Goal: Information Seeking & Learning: Learn about a topic

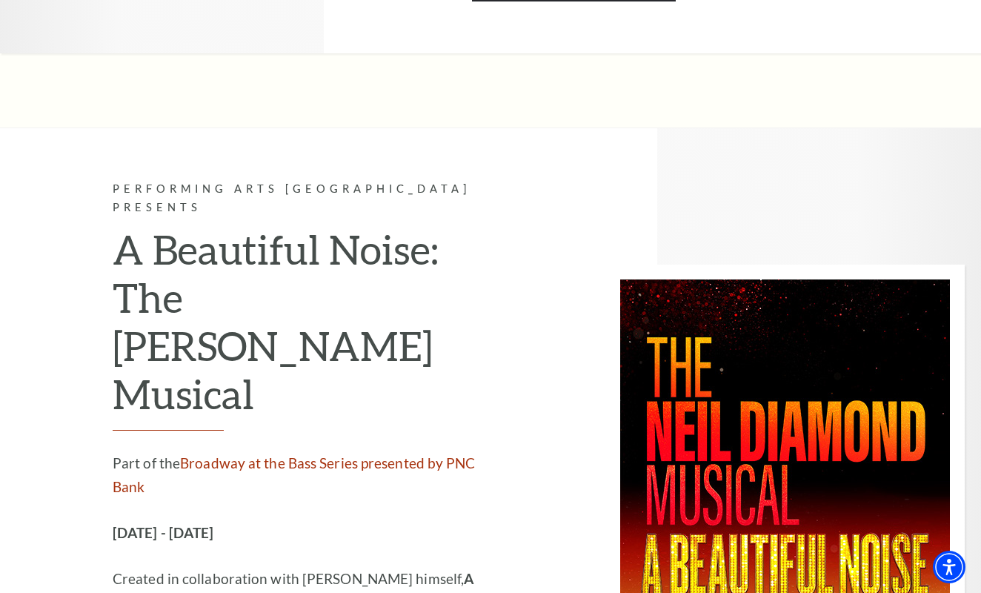
scroll to position [2756, 0]
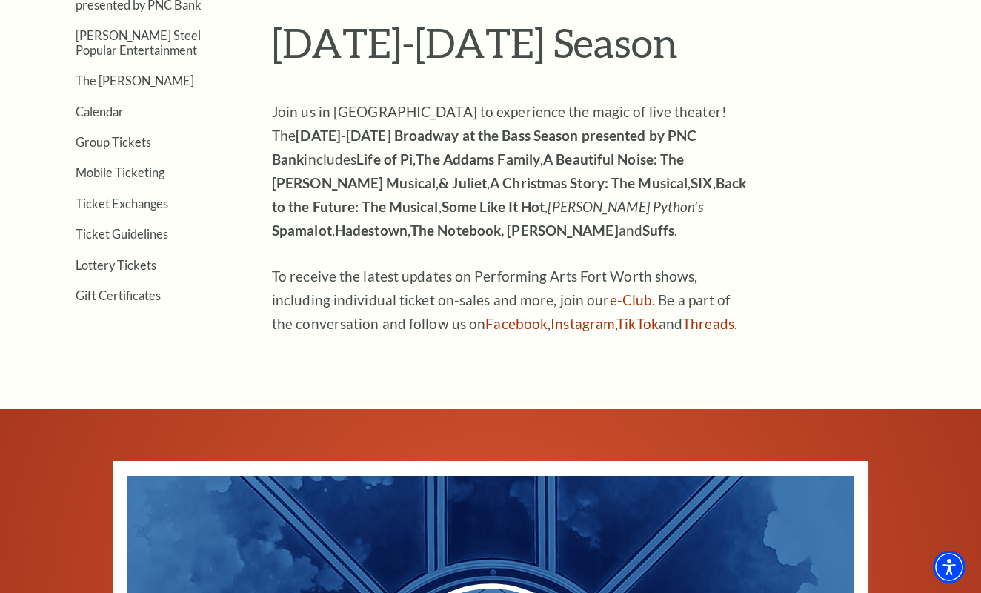
scroll to position [433, 0]
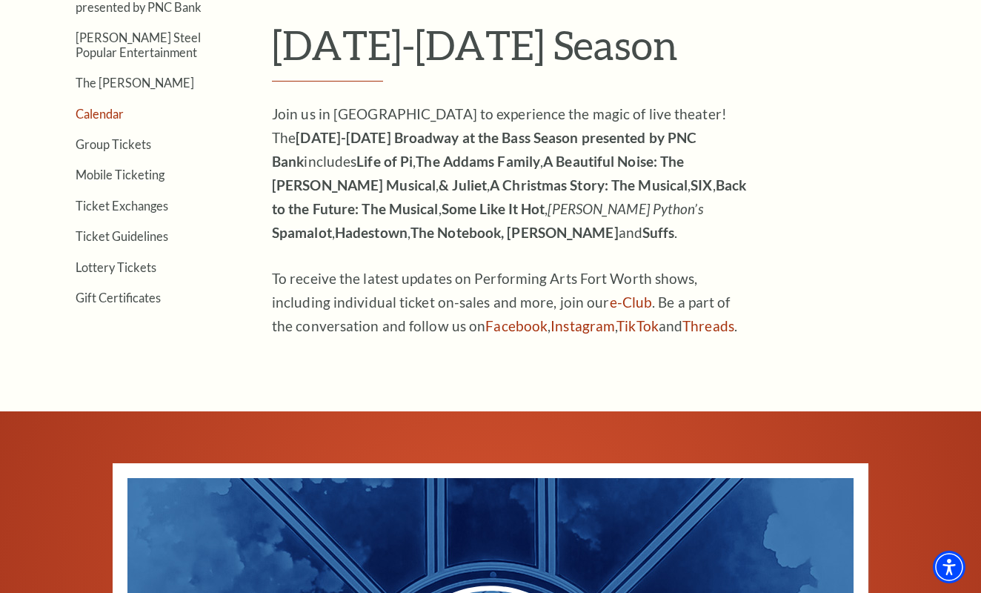
click at [113, 114] on link "Calendar" at bounding box center [100, 114] width 48 height 14
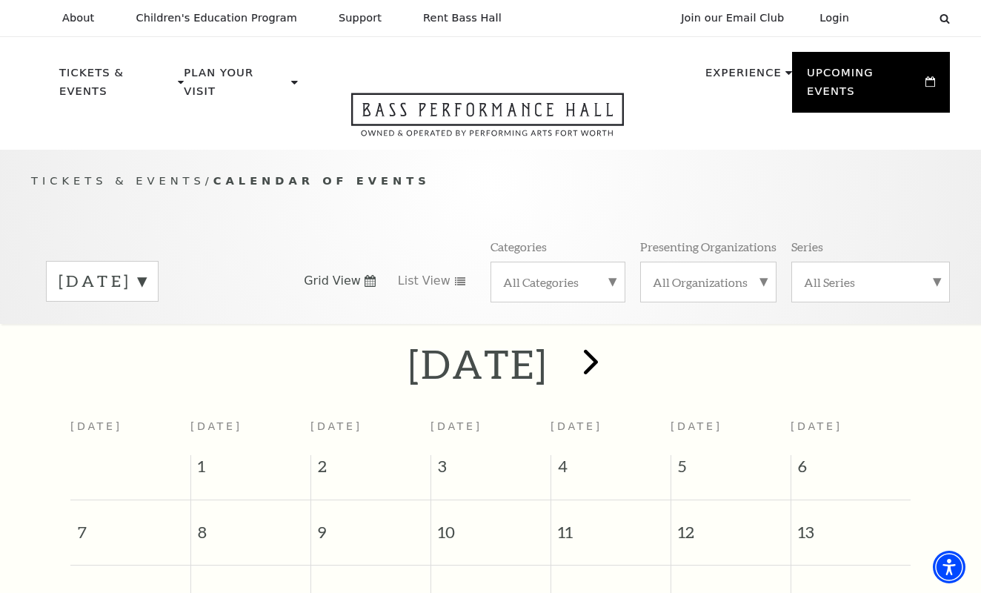
click at [612, 341] on span "next" at bounding box center [591, 361] width 42 height 42
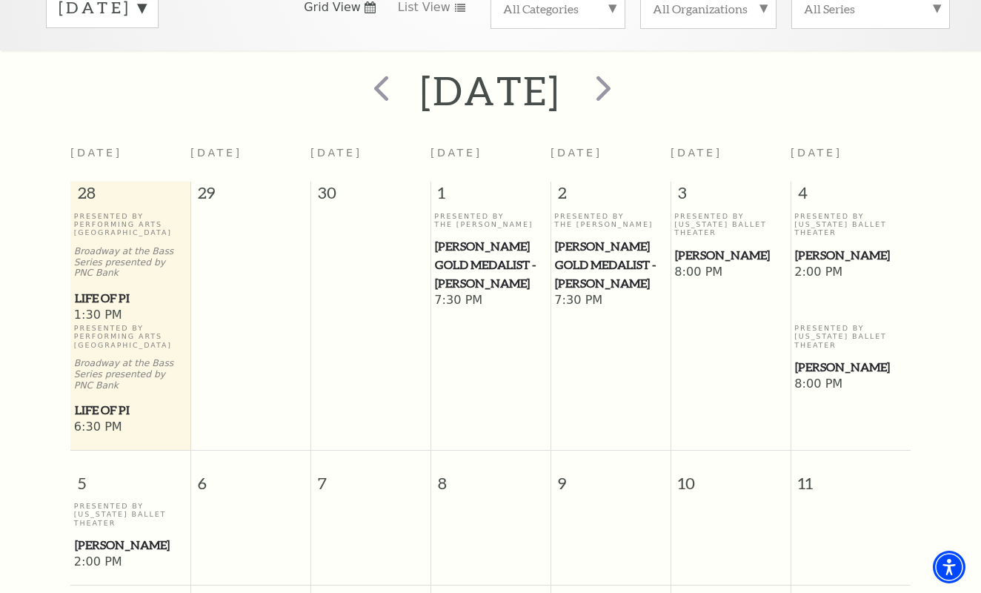
scroll to position [275, 0]
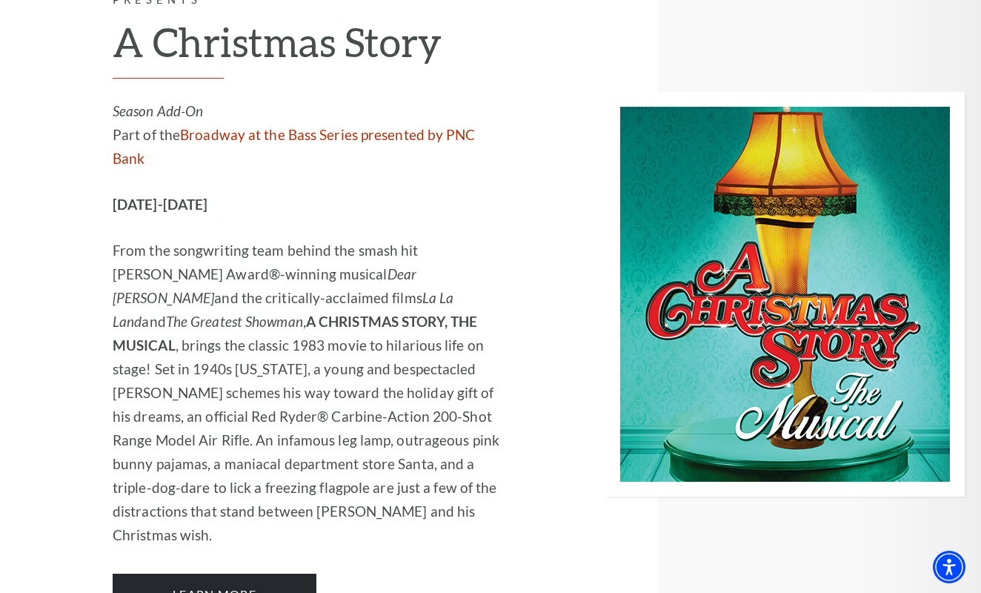
scroll to position [4749, 0]
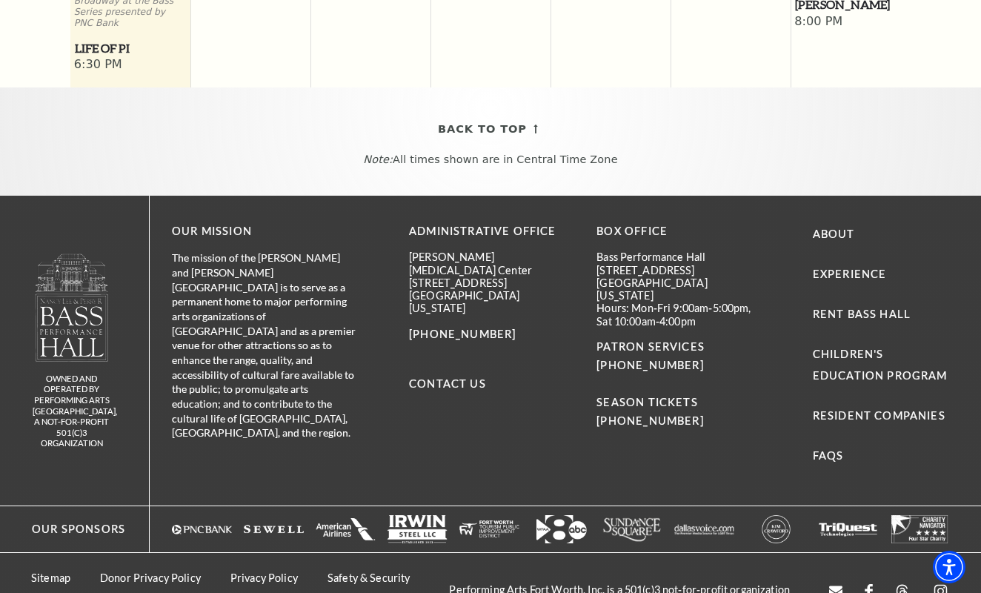
scroll to position [898, 0]
